Goal: Find specific page/section: Find specific page/section

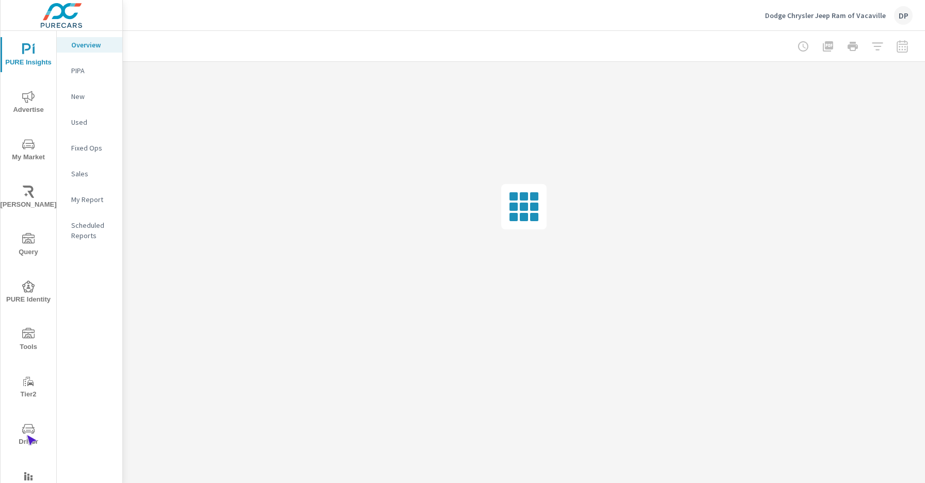
click at [26, 435] on span "Driver" at bounding box center [29, 435] width 50 height 25
